Goal: Information Seeking & Learning: Understand process/instructions

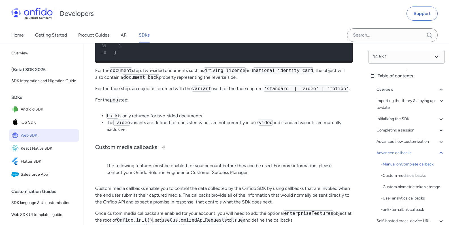
scroll to position [10260, 0]
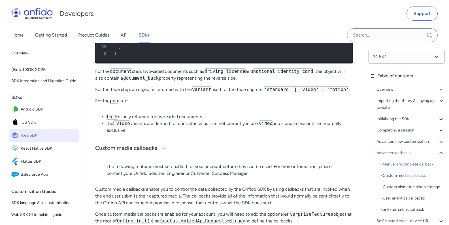
drag, startPoint x: 161, startPoint y: 199, endPoint x: 201, endPoint y: 213, distance: 42.0
drag, startPoint x: 201, startPoint y: 213, endPoint x: 213, endPoint y: 211, distance: 12.5
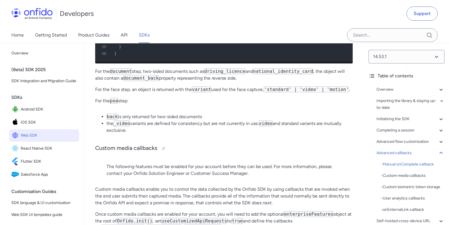
drag, startPoint x: 285, startPoint y: 168, endPoint x: 296, endPoint y: 156, distance: 16.8
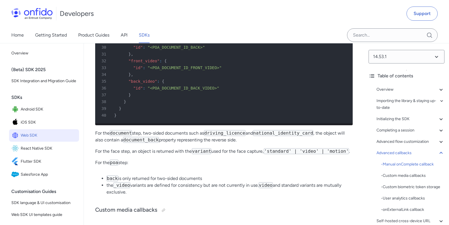
scroll to position [10199, 0]
